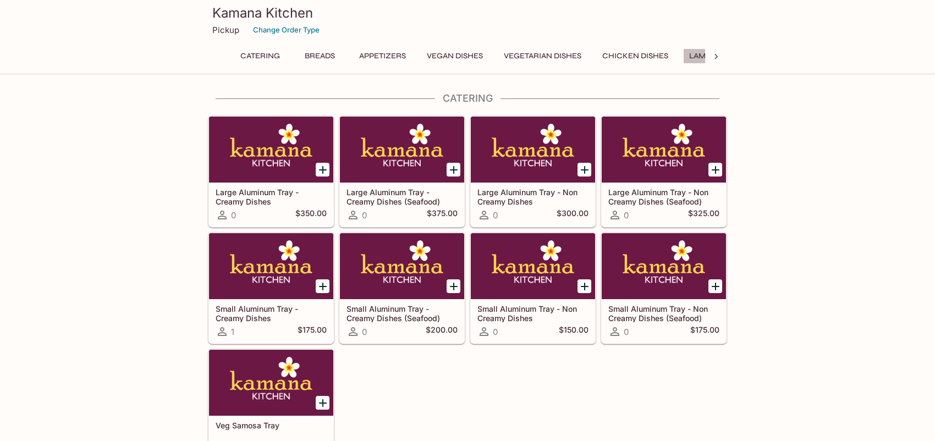
click at [702, 56] on button "Lamb Dishes" at bounding box center [714, 55] width 63 height 15
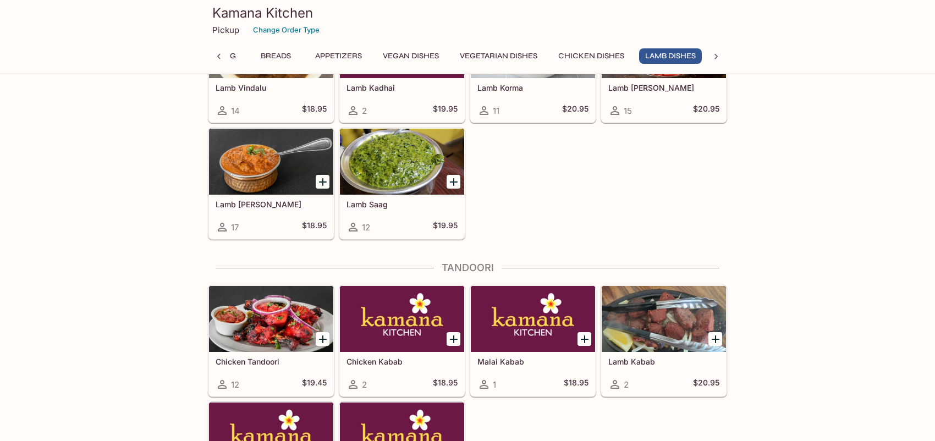
scroll to position [2166, 0]
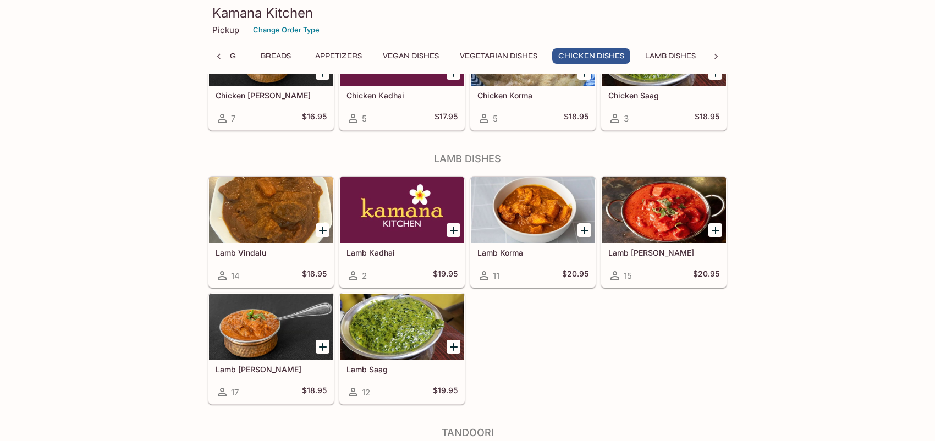
click at [717, 227] on icon "Add Lamb Tikka Masala" at bounding box center [715, 230] width 13 height 13
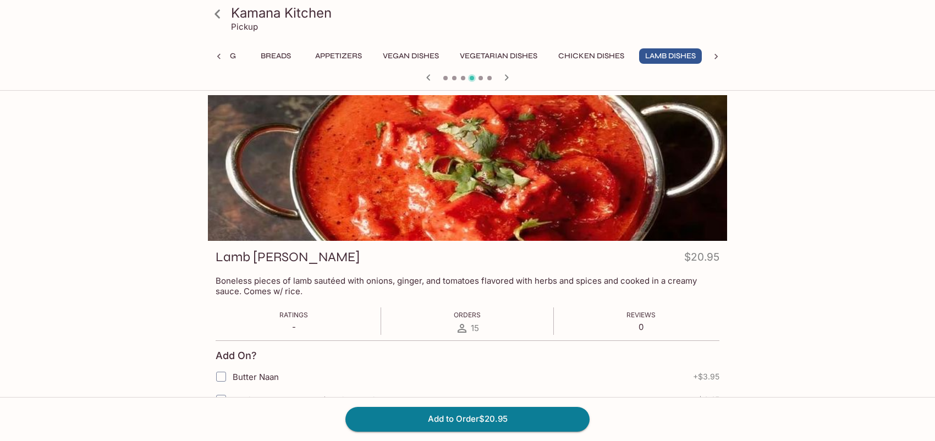
scroll to position [165, 0]
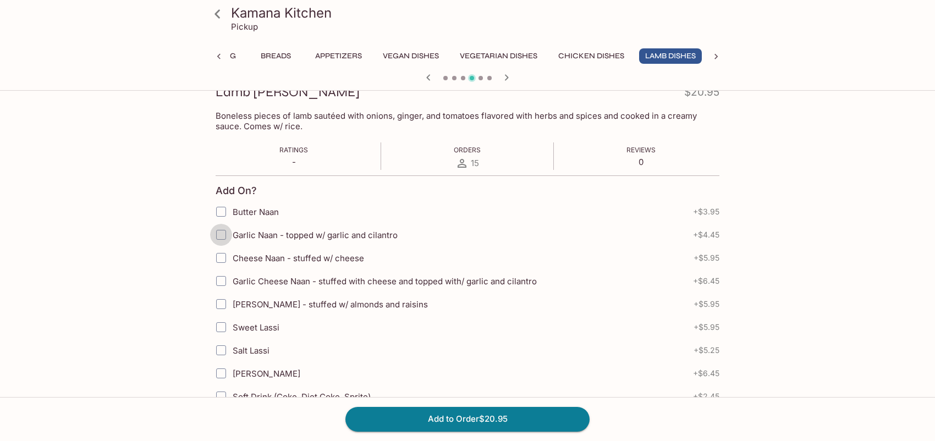
click at [225, 233] on input "Garlic Naan - topped w/ garlic and cilantro" at bounding box center [221, 235] width 22 height 22
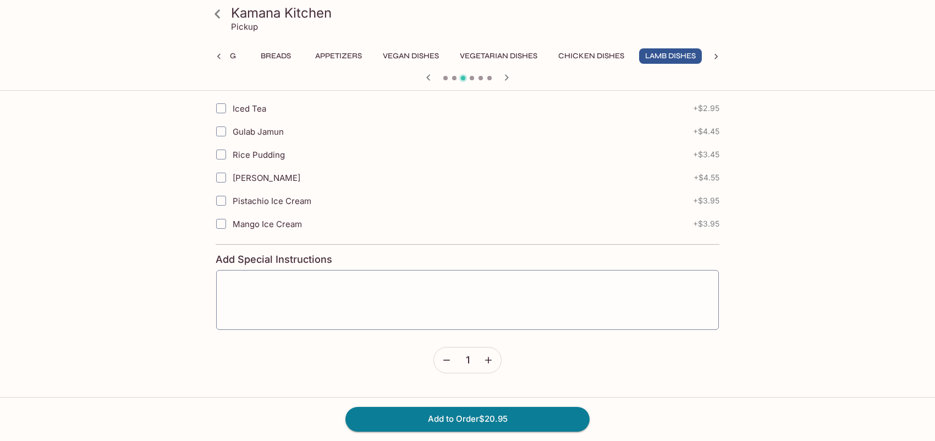
scroll to position [214, 0]
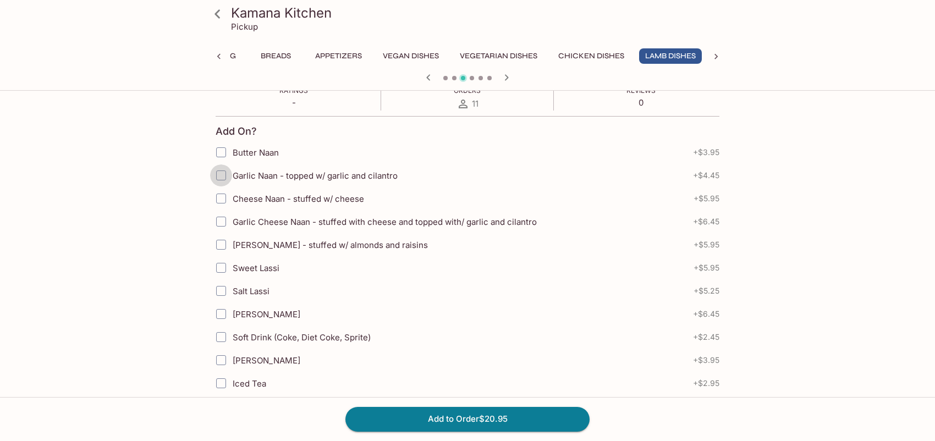
click at [224, 177] on input "Garlic Naan - topped w/ garlic and cilantro" at bounding box center [221, 175] width 22 height 22
checkbox input "true"
click at [449, 414] on button "Add to Order $25.40" at bounding box center [467, 419] width 244 height 24
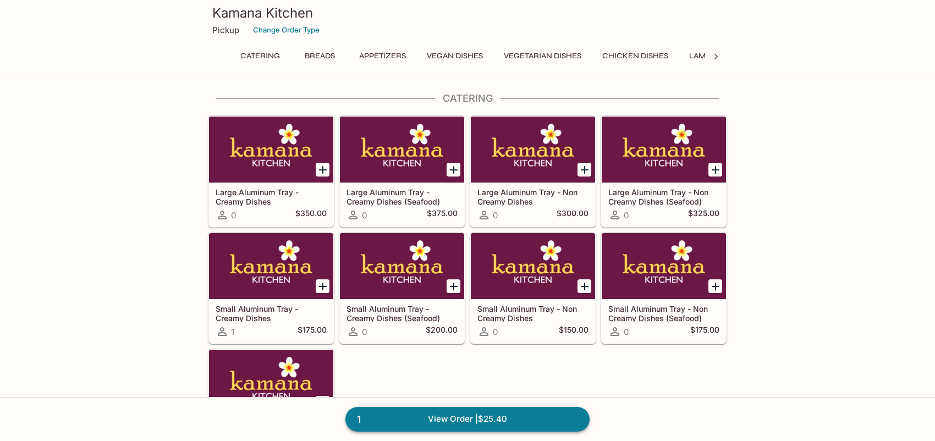
click at [497, 426] on link "1 View Order | $25.40" at bounding box center [467, 419] width 244 height 24
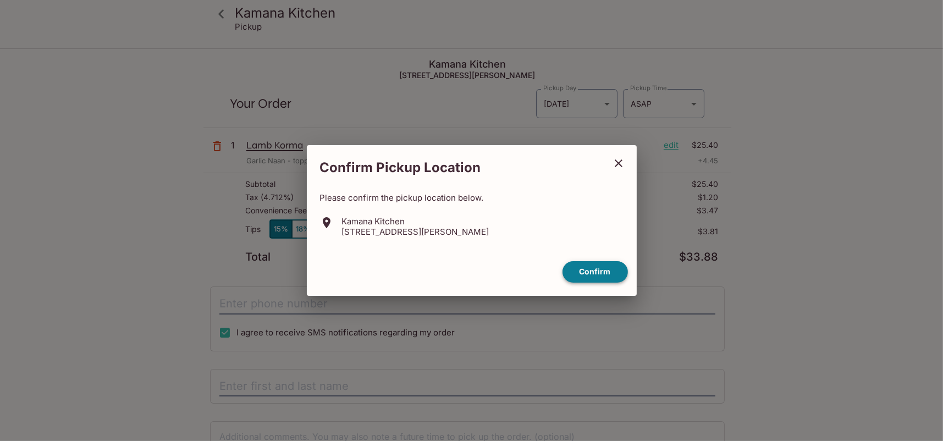
click at [601, 265] on button "Confirm" at bounding box center [595, 271] width 65 height 21
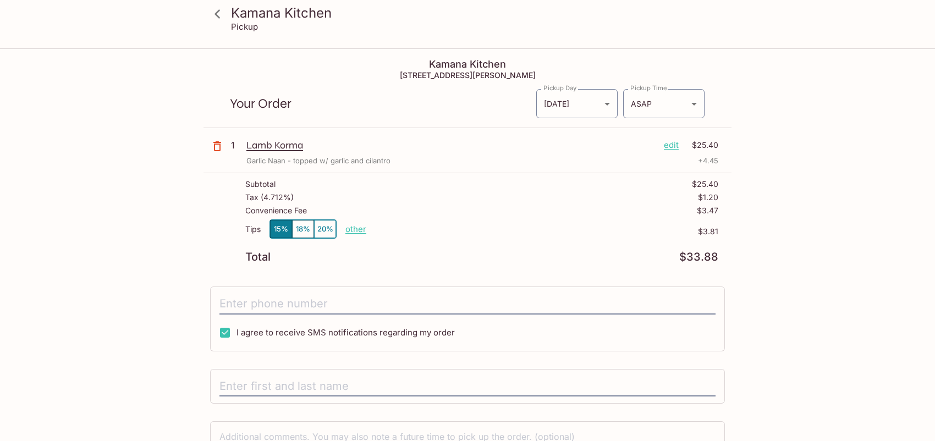
scroll to position [55, 0]
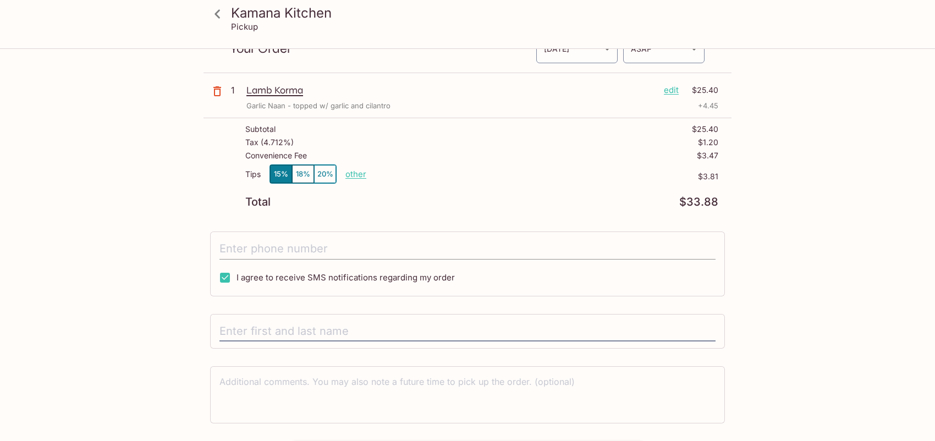
click at [397, 246] on input "tel" at bounding box center [468, 249] width 496 height 21
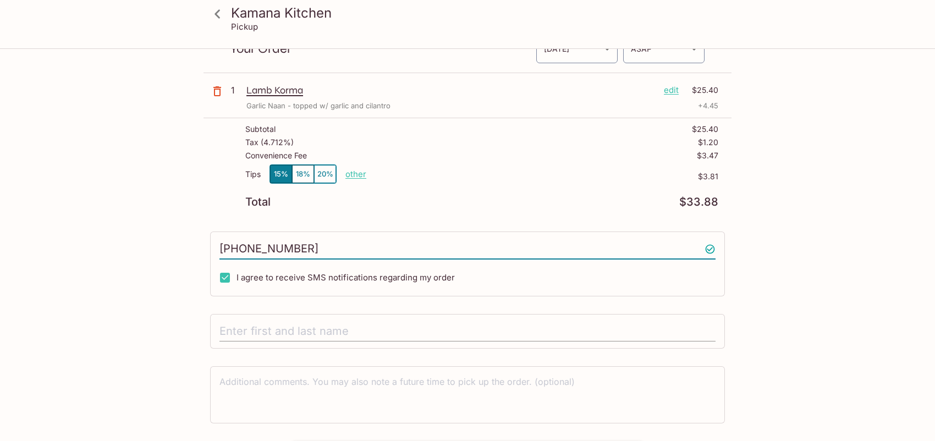
type input "[PHONE_NUMBER]"
click at [343, 331] on input "text" at bounding box center [468, 331] width 496 height 21
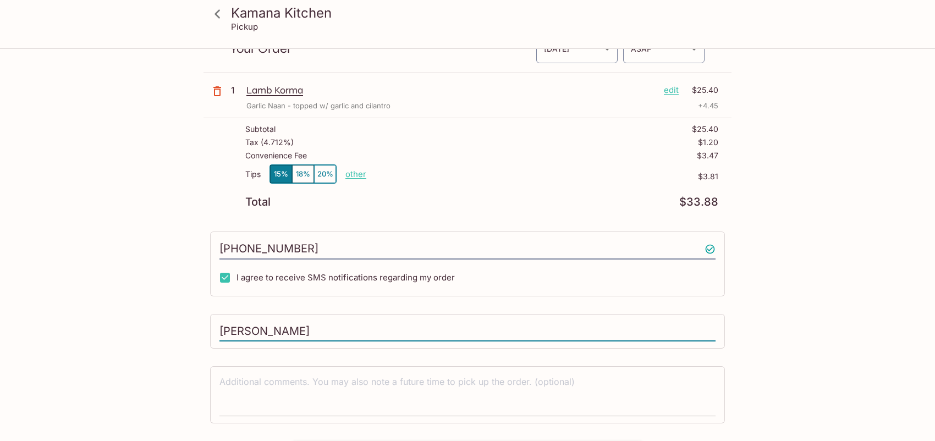
type input "[PERSON_NAME]"
click at [337, 376] on textarea at bounding box center [468, 395] width 496 height 38
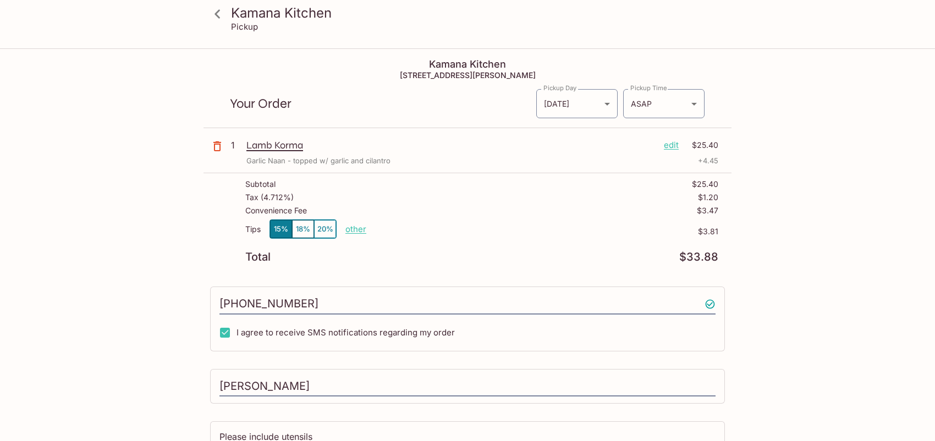
scroll to position [81, 0]
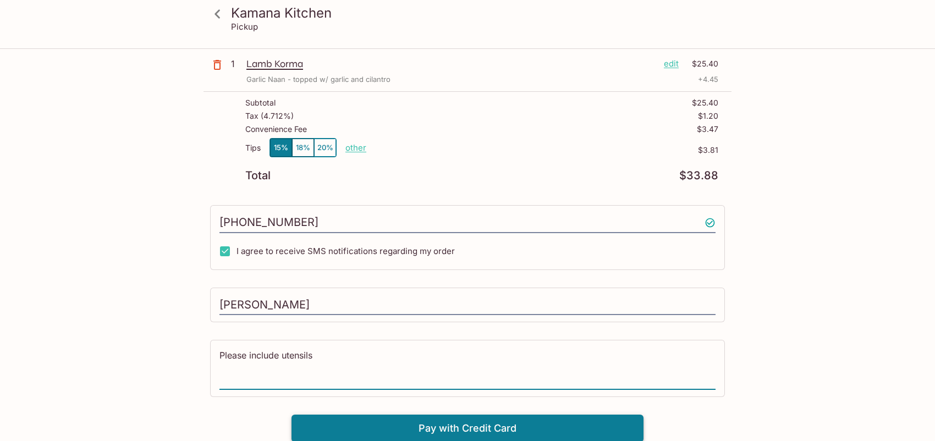
type textarea "Please include utensils"
click at [385, 429] on button "Pay with Credit Card" at bounding box center [468, 429] width 352 height 28
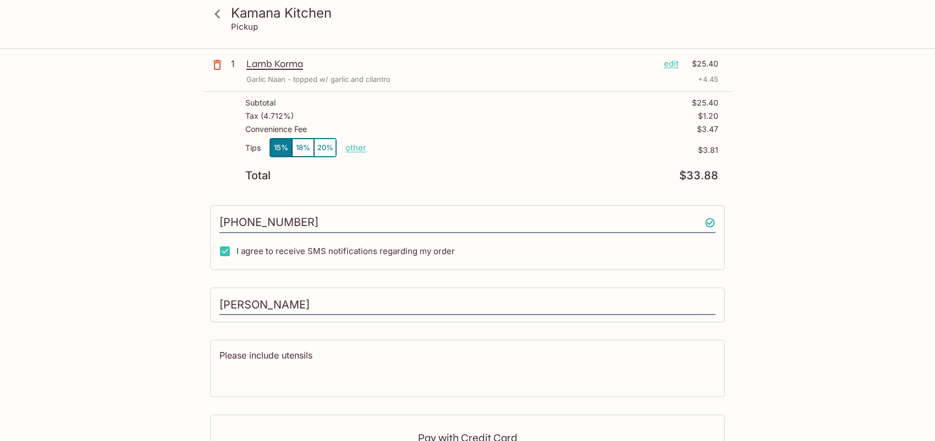
scroll to position [246, 0]
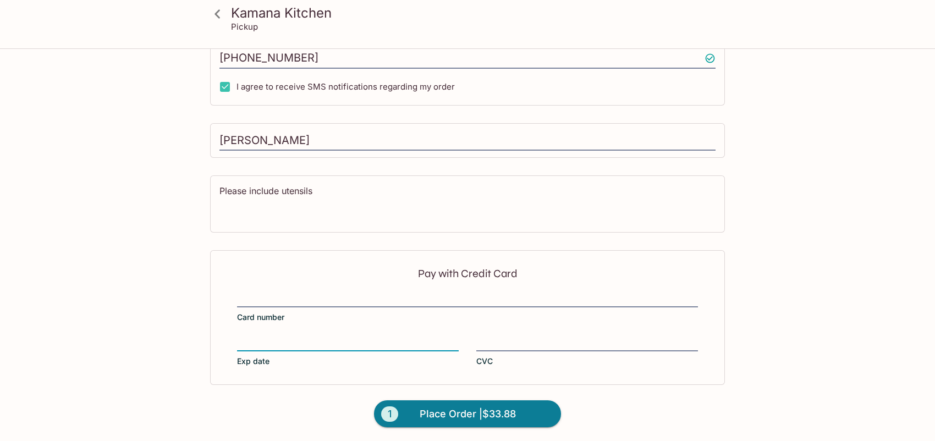
click at [515, 337] on iframe at bounding box center [587, 343] width 222 height 12
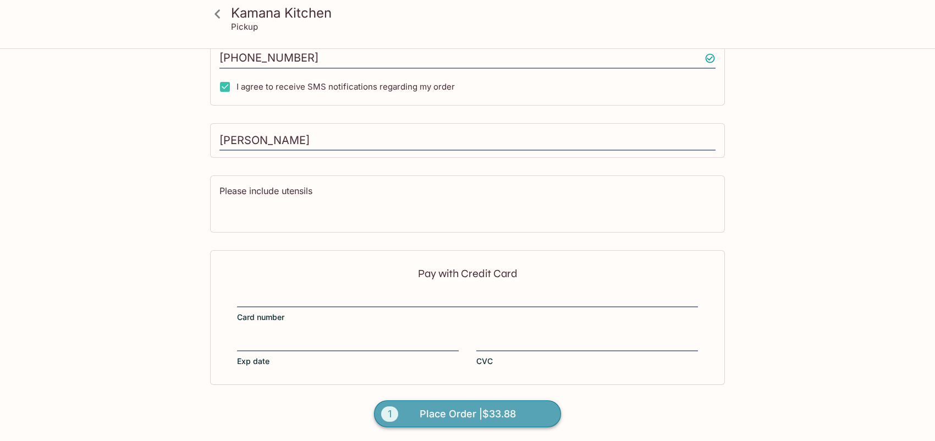
click at [443, 414] on span "Place Order | $33.88" at bounding box center [468, 414] width 96 height 18
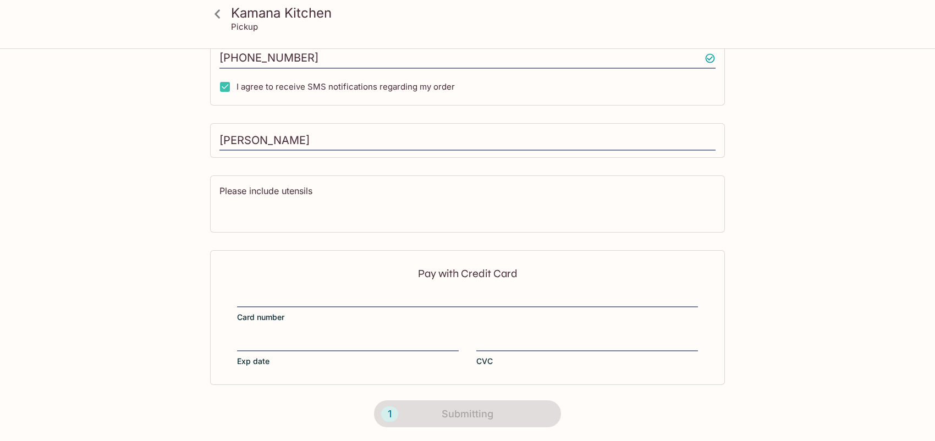
scroll to position [197, 0]
